Goal: Navigation & Orientation: Find specific page/section

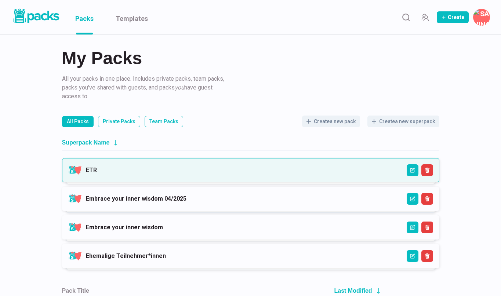
click at [97, 167] on link "ETR" at bounding box center [91, 170] width 11 height 7
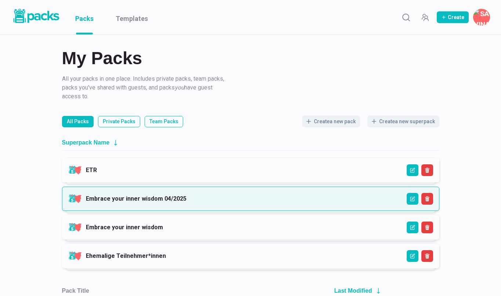
click at [180, 198] on link "Embrace your inner wisdom 04/2025" at bounding box center [136, 198] width 101 height 7
